Goal: Feedback & Contribution: Submit feedback/report problem

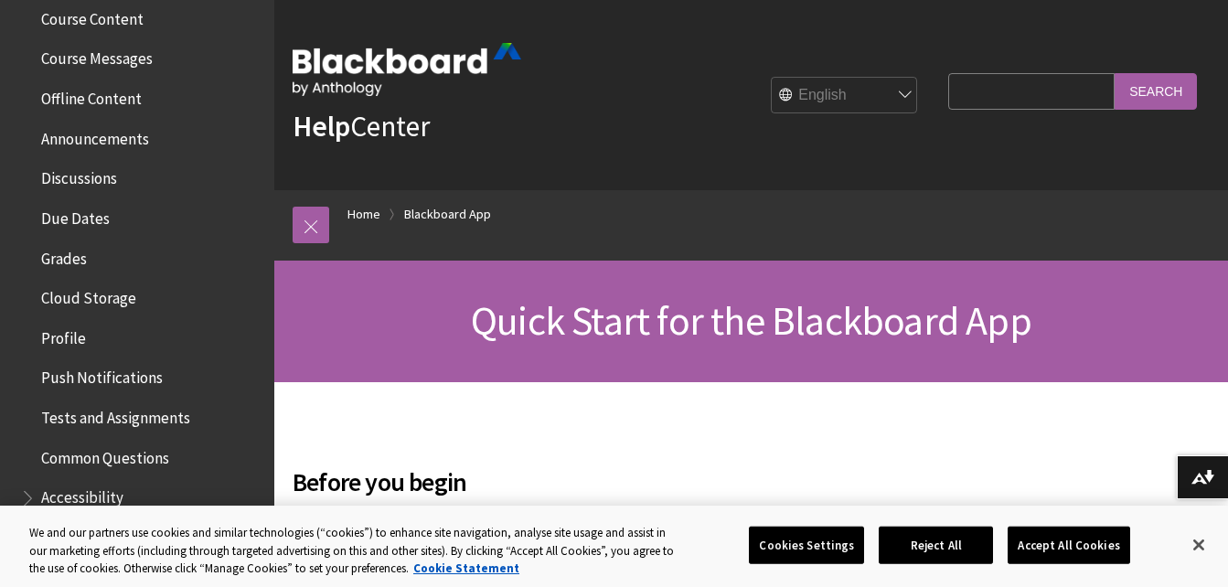
scroll to position [80, 0]
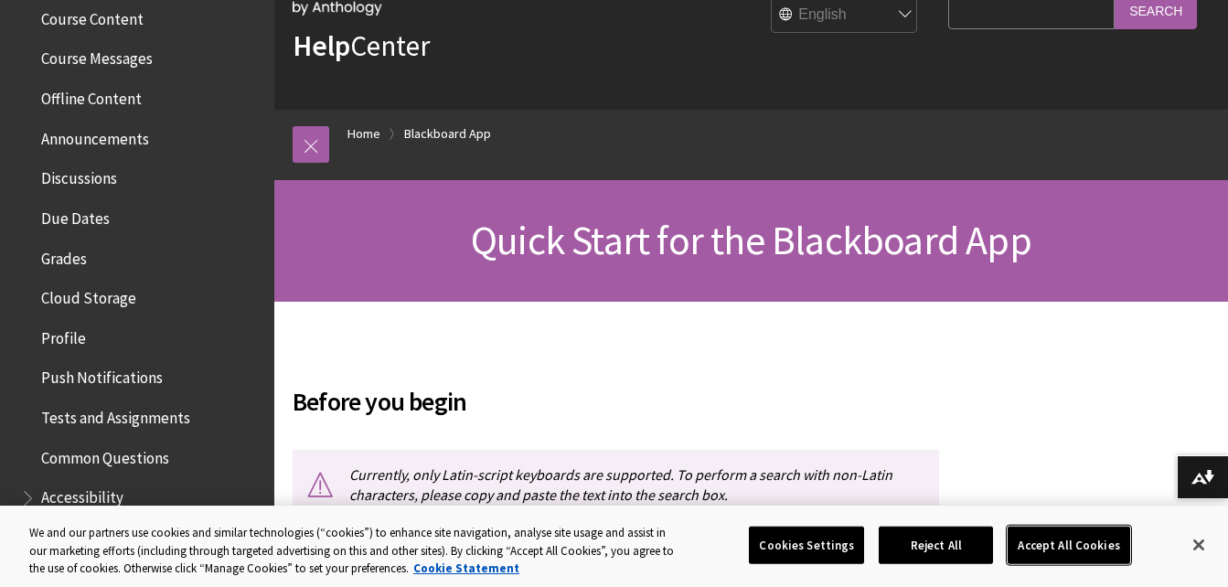
click at [1086, 549] on button "Accept All Cookies" at bounding box center [1068, 545] width 122 height 38
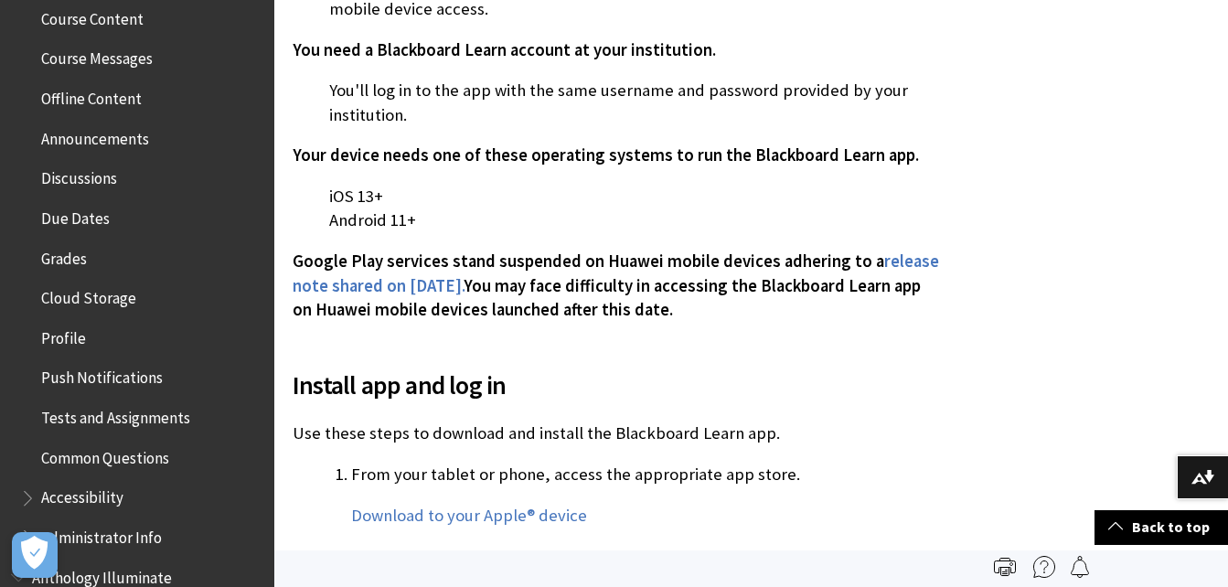
scroll to position [687, 0]
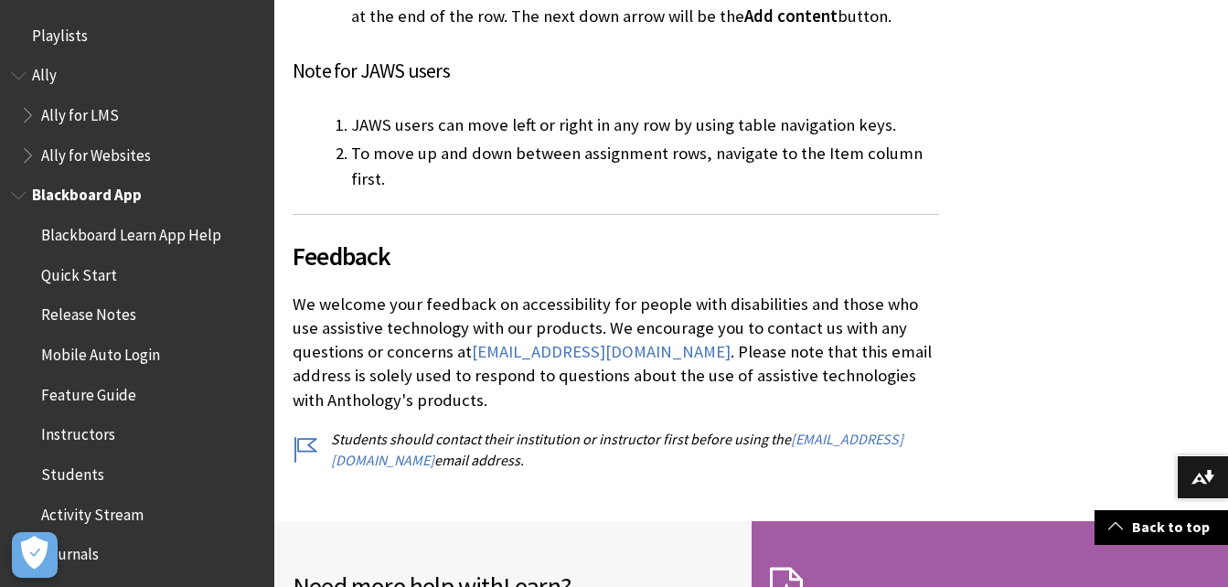
click at [149, 196] on span "Blackboard App" at bounding box center [137, 195] width 252 height 31
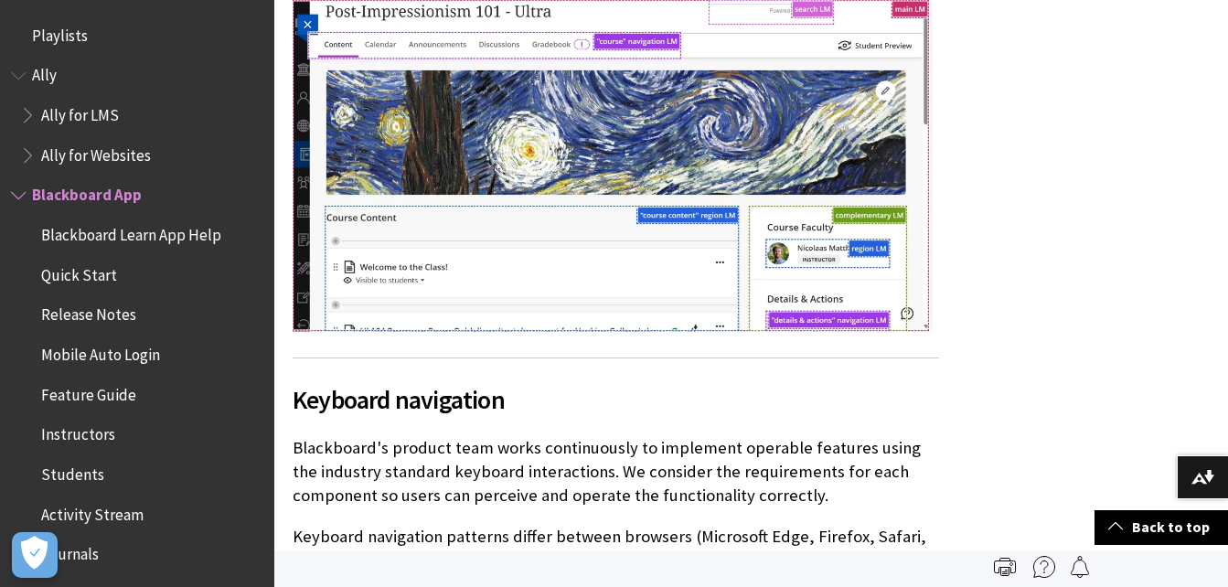
scroll to position [2601, 0]
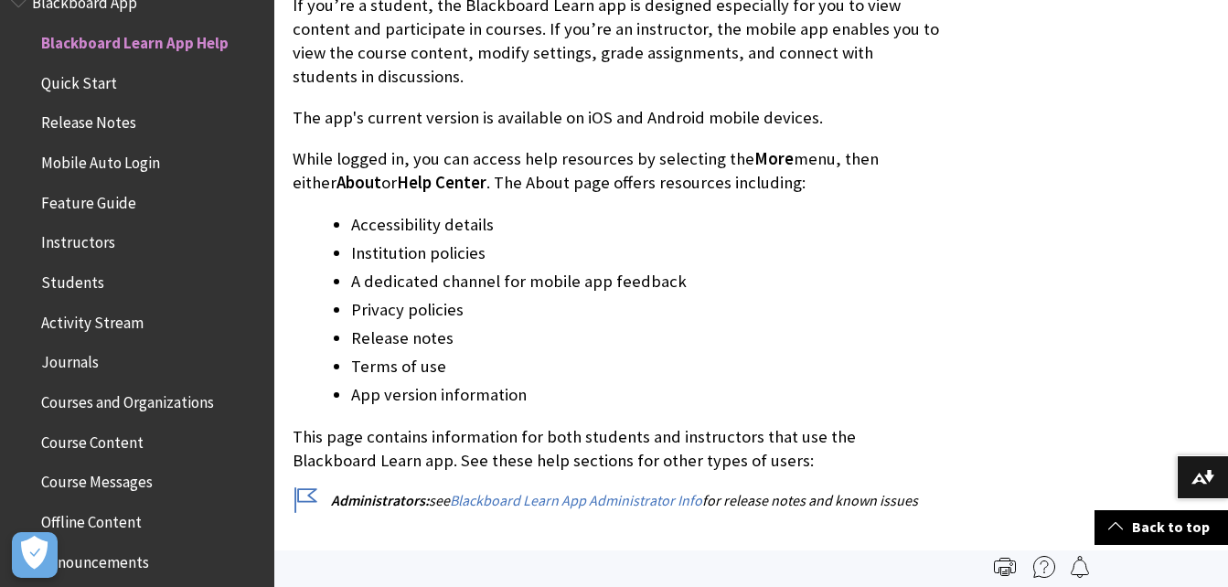
scroll to position [432, 0]
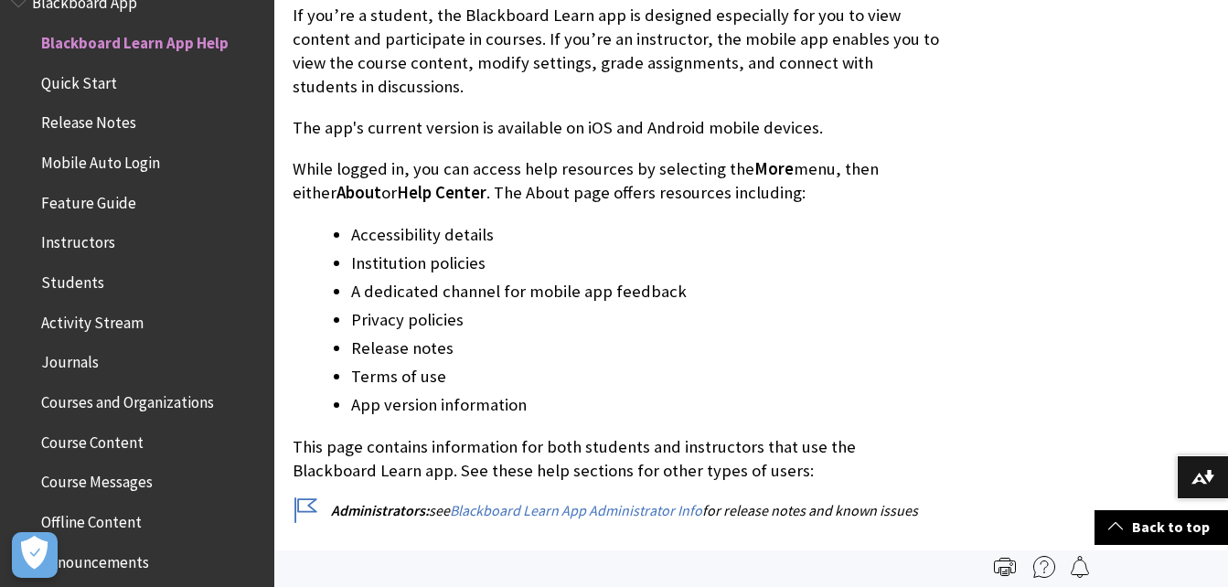
click at [169, 431] on span "Course Content" at bounding box center [141, 442] width 243 height 31
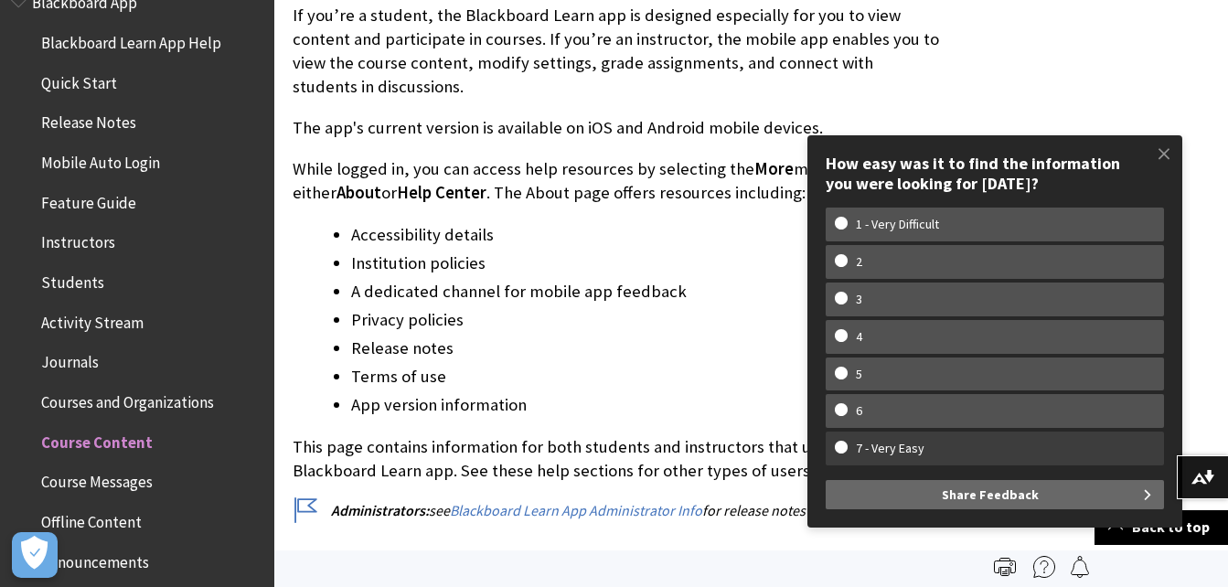
click at [922, 448] on w-span "7 - Very Easy" at bounding box center [890, 449] width 111 height 16
click at [847, 448] on input "7 - Very Easy" at bounding box center [841, 447] width 12 height 12
radio input "true"
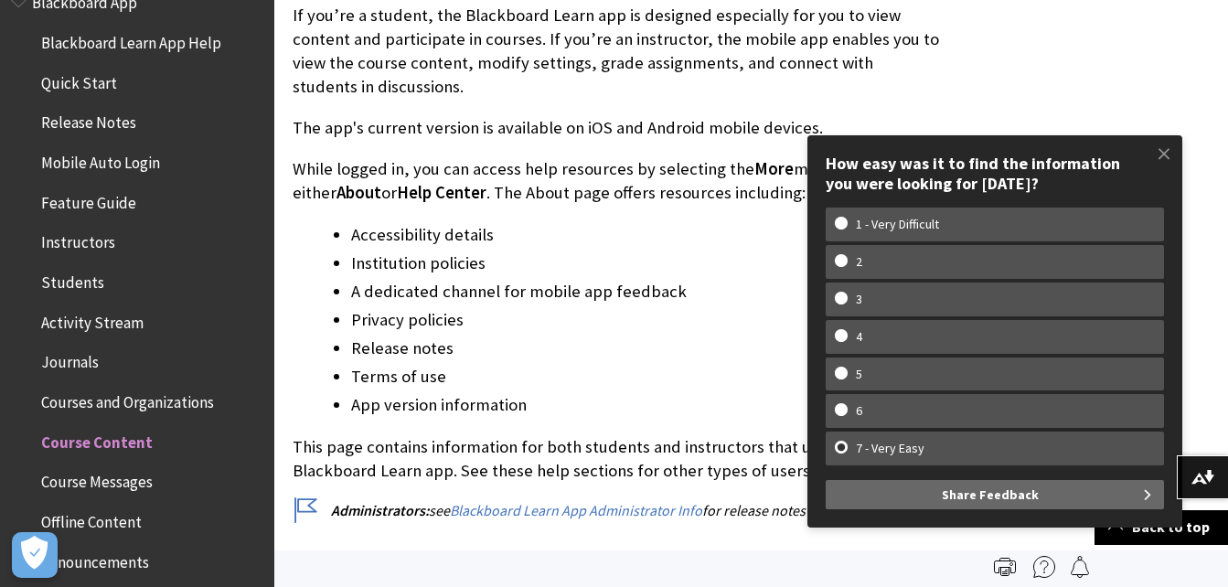
scroll to position [0, 0]
click at [953, 494] on span "Share Feedback" at bounding box center [990, 494] width 97 height 29
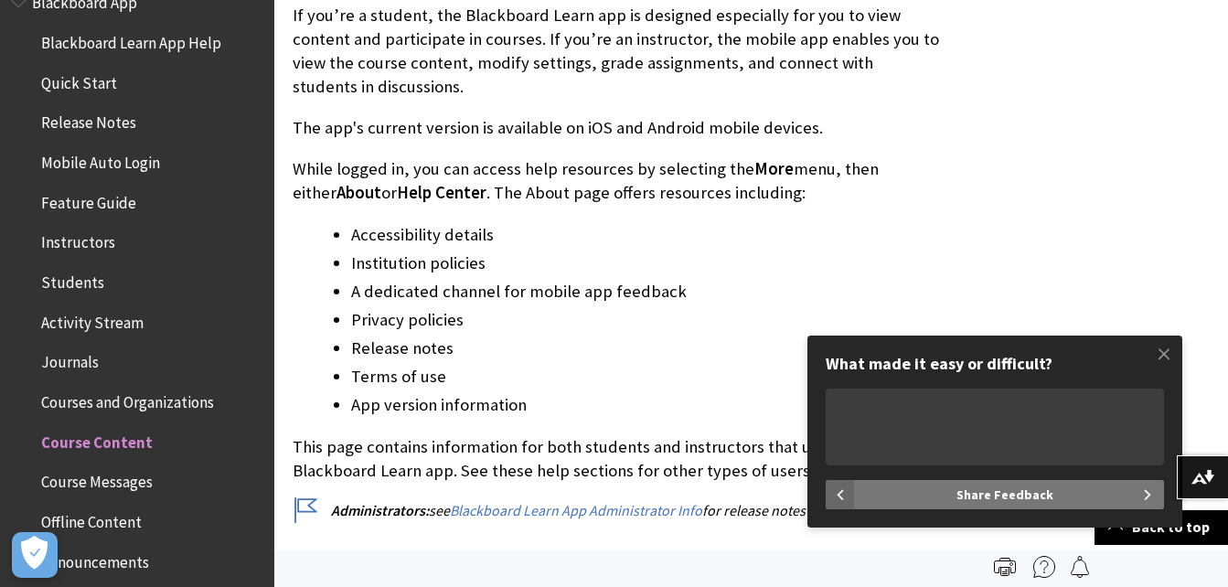
click at [976, 492] on span "Share Feedback" at bounding box center [1004, 494] width 97 height 29
click at [967, 416] on textarea "What made it easy or difficult?" at bounding box center [995, 427] width 338 height 77
type textarea "Easy to navigate"
click at [1004, 490] on span "Share Feedback" at bounding box center [1004, 494] width 97 height 29
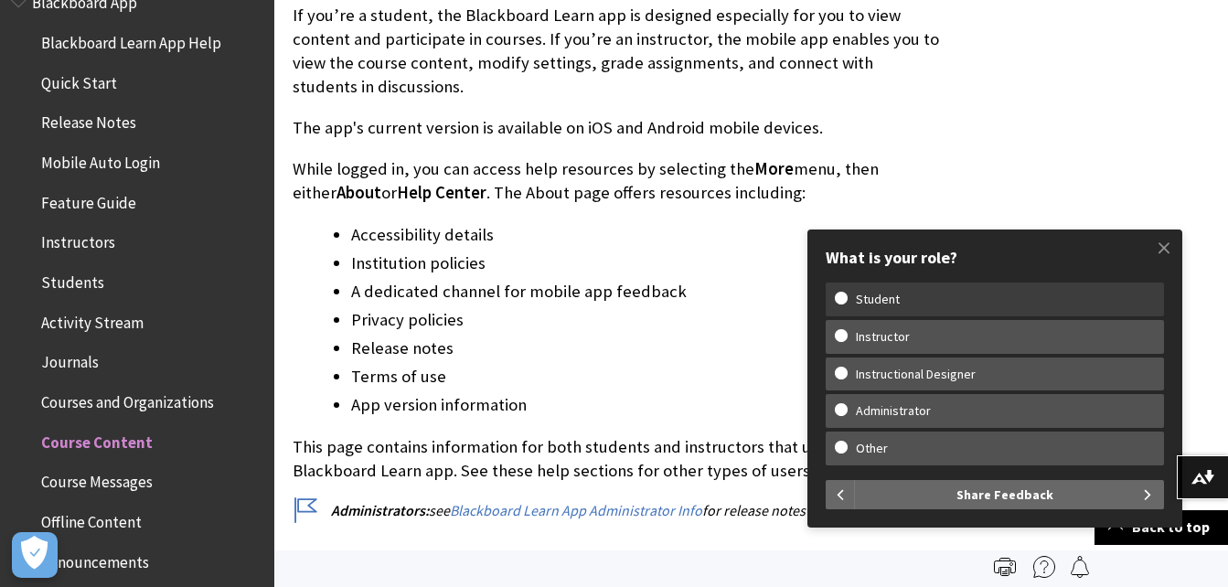
click at [911, 304] on w-span "Student" at bounding box center [878, 300] width 86 height 16
click at [847, 304] on input "Student" at bounding box center [841, 298] width 12 height 12
radio input "true"
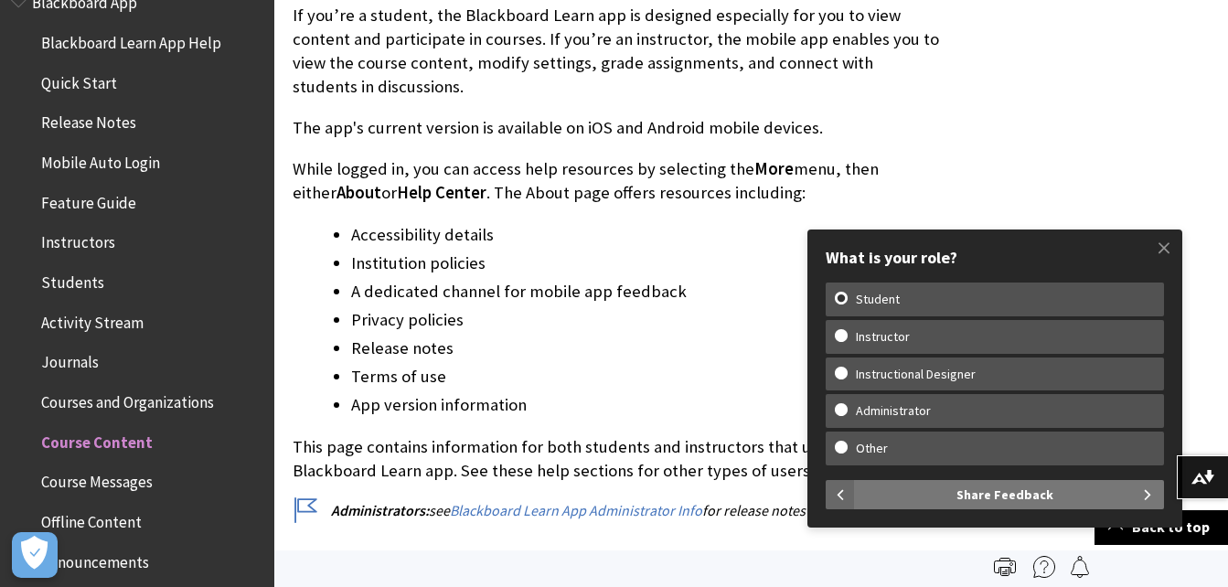
click at [1000, 497] on span "Share Feedback" at bounding box center [1004, 494] width 97 height 29
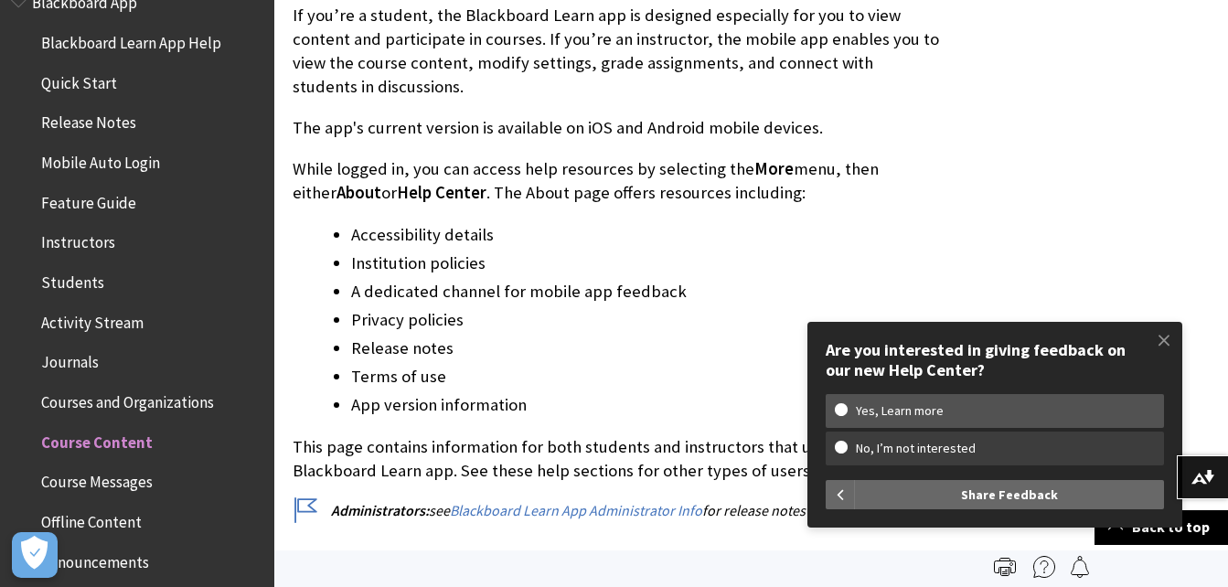
click at [944, 446] on w-span "No, I’m not interested" at bounding box center [916, 449] width 162 height 16
click at [847, 446] on input "No, I’m not interested" at bounding box center [841, 447] width 12 height 12
radio input "true"
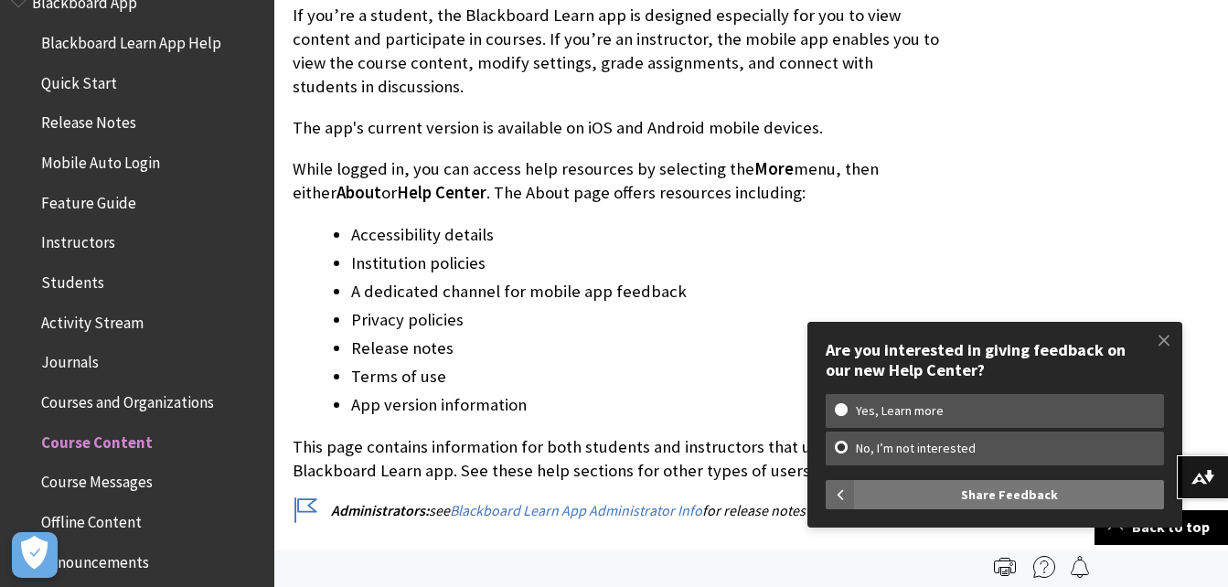
click at [978, 494] on span "Share Feedback" at bounding box center [1009, 494] width 97 height 29
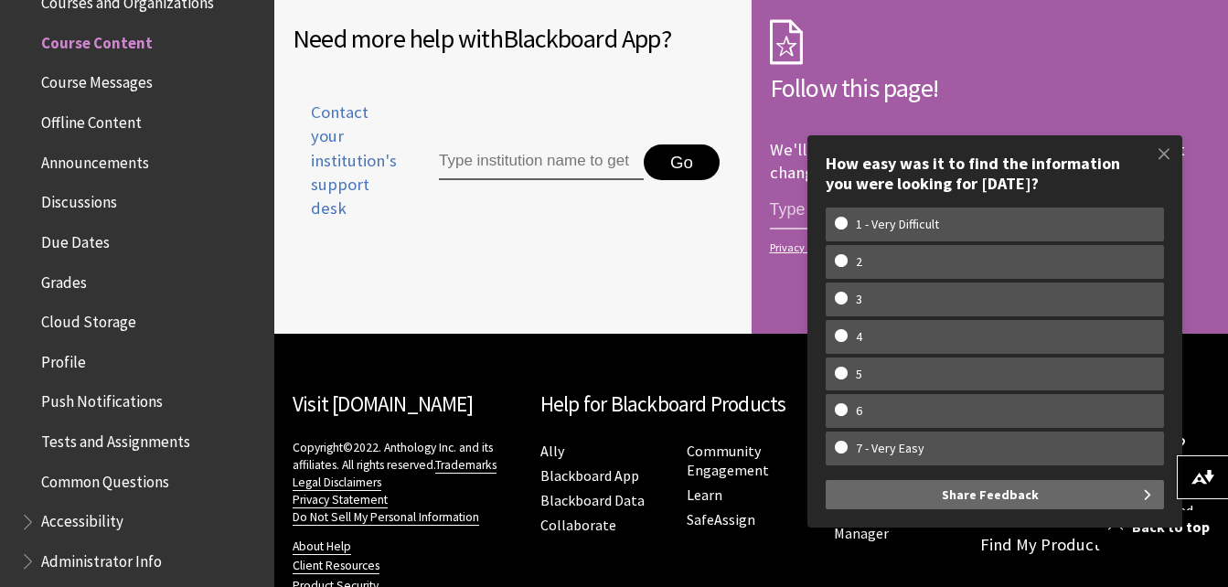
scroll to position [8996, 0]
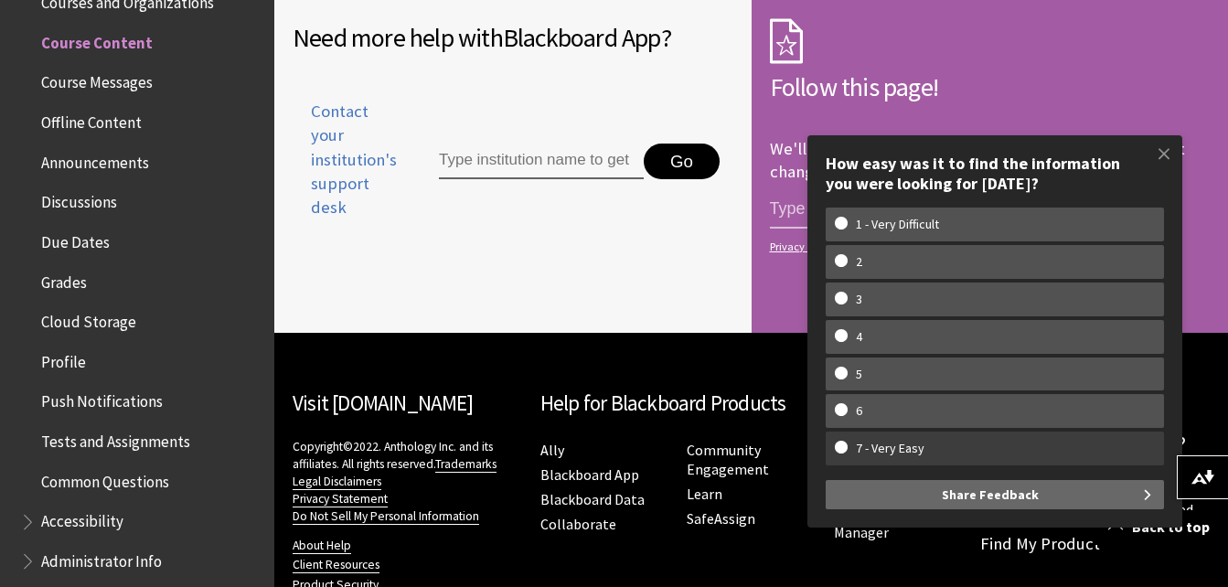
click at [837, 444] on w-span "7 - Very Easy" at bounding box center [995, 449] width 320 height 16
click at [837, 444] on input "7 - Very Easy" at bounding box center [841, 447] width 12 height 12
radio input "true"
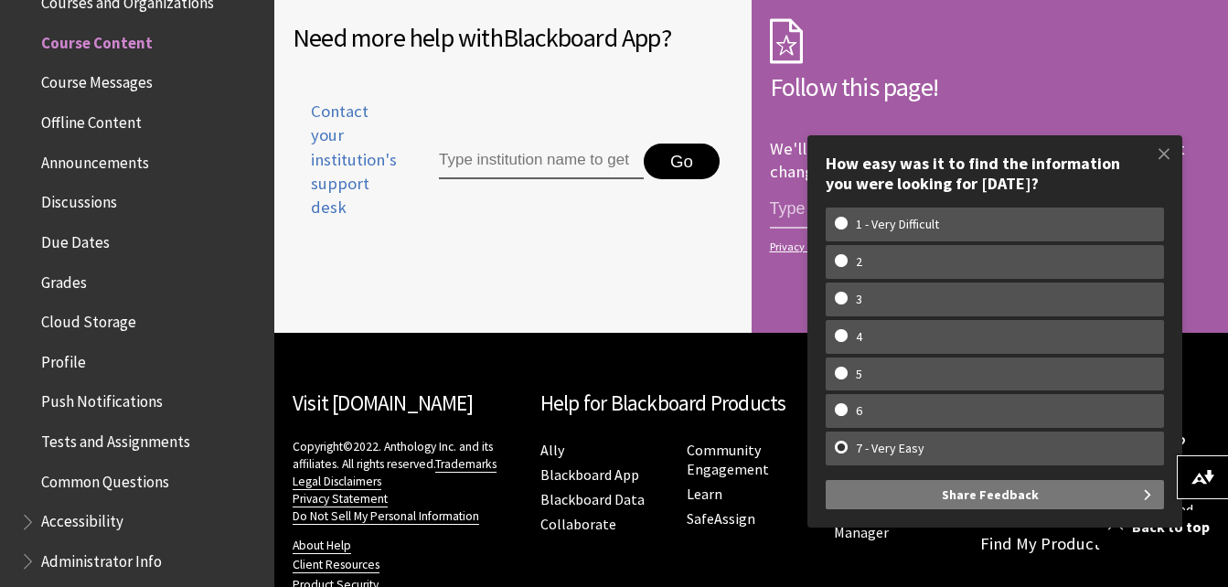
click at [1002, 490] on span "Share Feedback" at bounding box center [990, 494] width 97 height 29
